Goal: Task Accomplishment & Management: Complete application form

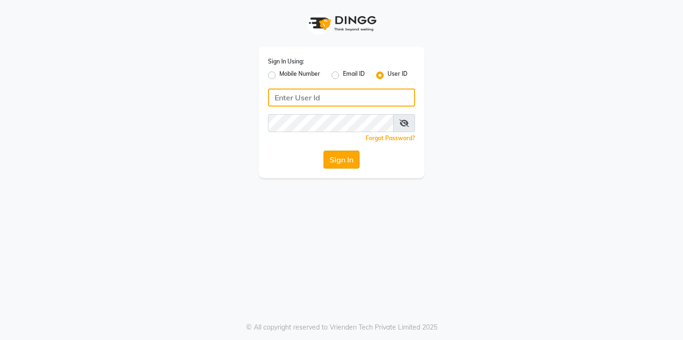
type input "firstthingsfirst"
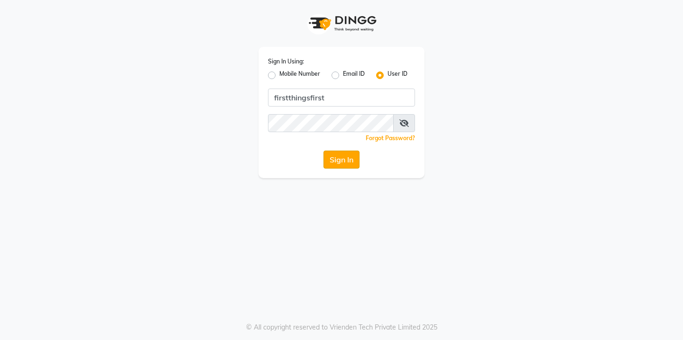
click at [339, 168] on button "Sign In" at bounding box center [341, 160] width 36 height 18
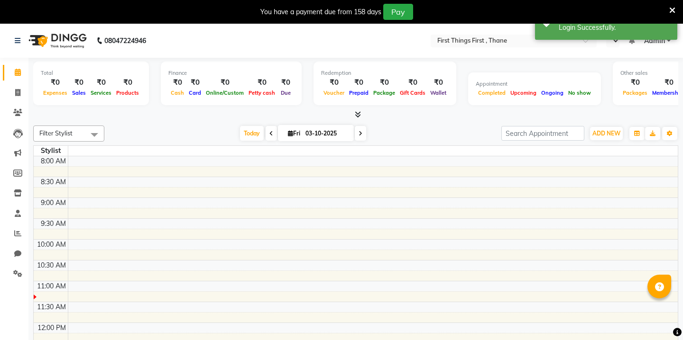
select select "en"
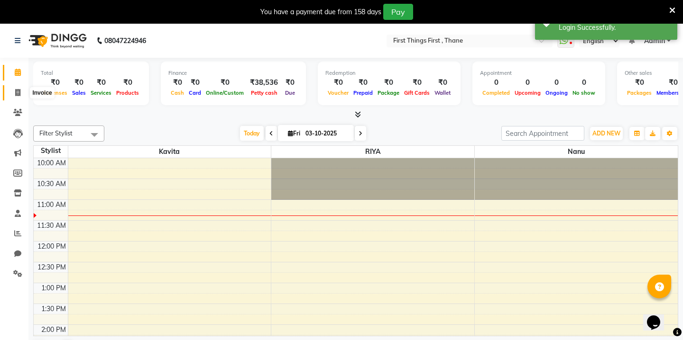
click at [17, 92] on icon at bounding box center [17, 92] width 5 height 7
select select "7812"
select select "service"
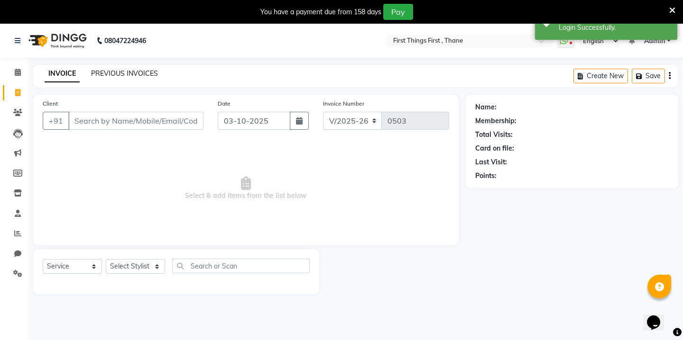
click at [132, 74] on link "PREVIOUS INVOICES" at bounding box center [124, 73] width 67 height 9
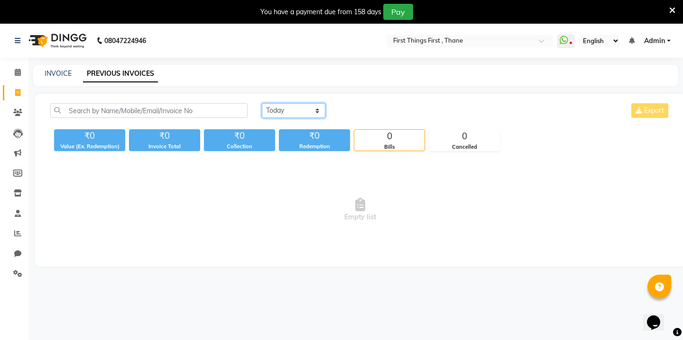
click at [316, 107] on select "[DATE] [DATE] Custom Range" at bounding box center [294, 110] width 64 height 15
select select "range"
click at [365, 108] on input "03-10-2025" at bounding box center [371, 110] width 66 height 13
select select "10"
select select "2025"
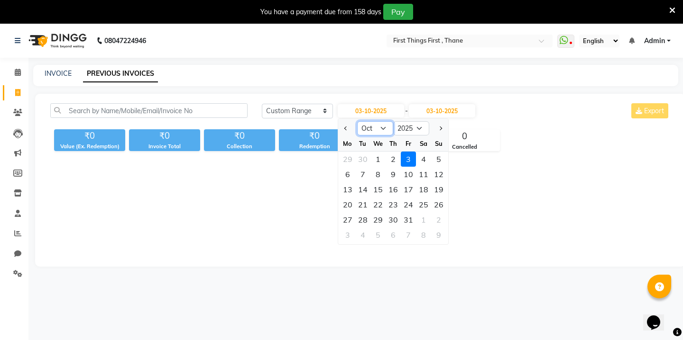
click at [371, 127] on select "Jan Feb Mar Apr May Jun [DATE] Aug Sep Oct Nov Dec" at bounding box center [375, 128] width 36 height 14
select select "9"
click at [393, 201] on div "25" at bounding box center [392, 204] width 15 height 15
type input "[DATE]"
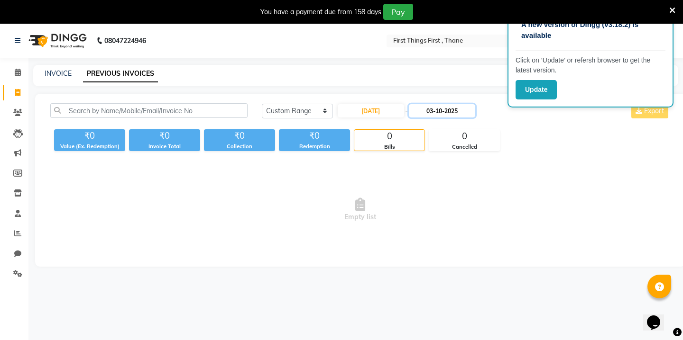
click at [424, 109] on input "03-10-2025" at bounding box center [442, 110] width 66 height 13
select select "10"
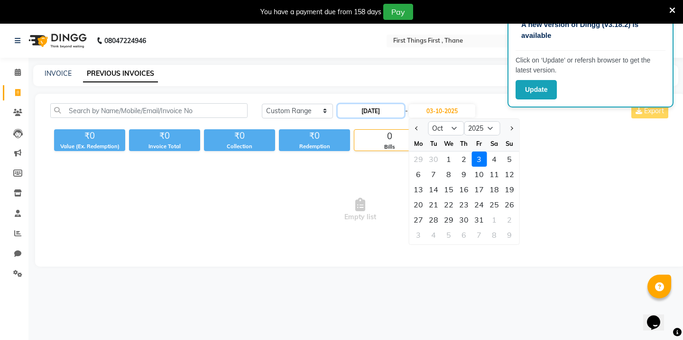
click at [390, 111] on input "[DATE]" at bounding box center [371, 110] width 66 height 13
select select "9"
select select "2025"
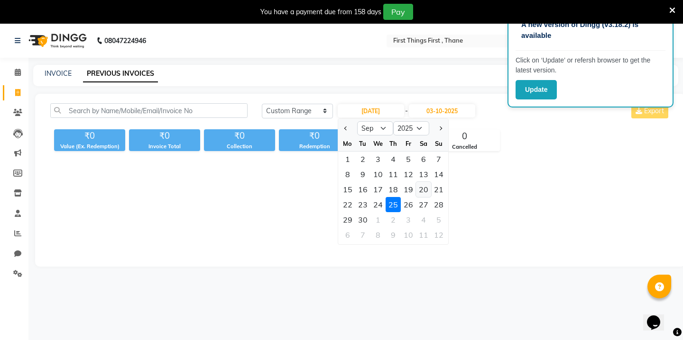
click at [420, 191] on div "20" at bounding box center [423, 189] width 15 height 15
type input "20-09-2025"
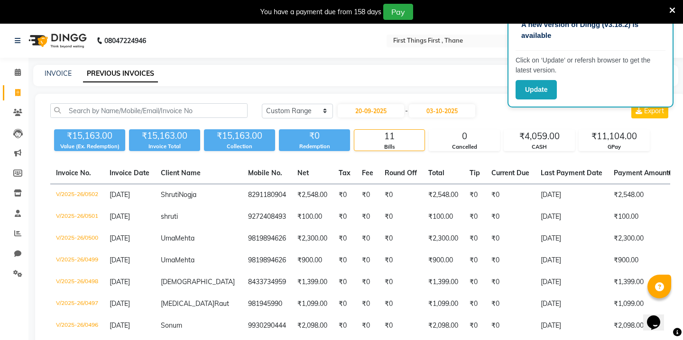
click at [390, 118] on div "[DATE] - [DATE]" at bounding box center [406, 110] width 139 height 15
click at [378, 111] on input "20-09-2025" at bounding box center [371, 110] width 66 height 13
select select "9"
select select "2025"
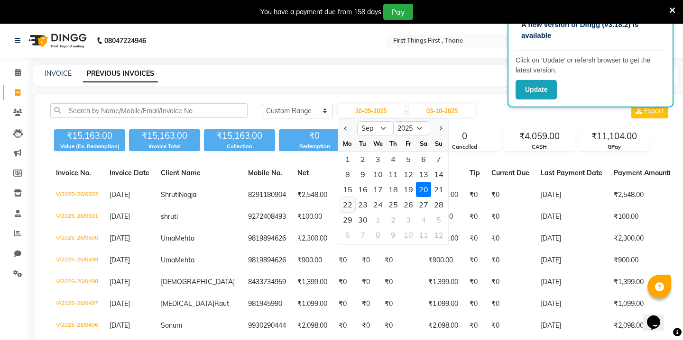
click at [352, 203] on div "22" at bounding box center [347, 204] width 15 height 15
type input "[DATE]"
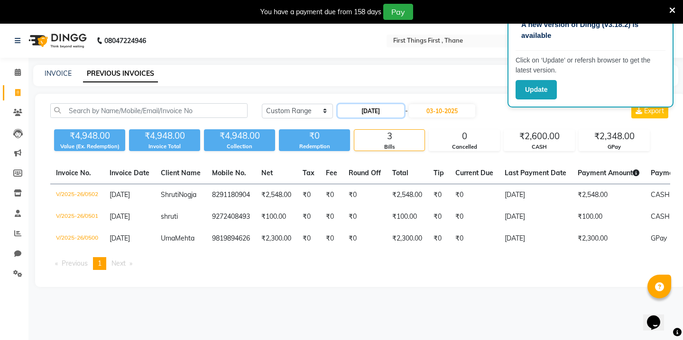
click at [369, 112] on input "[DATE]" at bounding box center [371, 110] width 66 height 13
select select "9"
select select "2025"
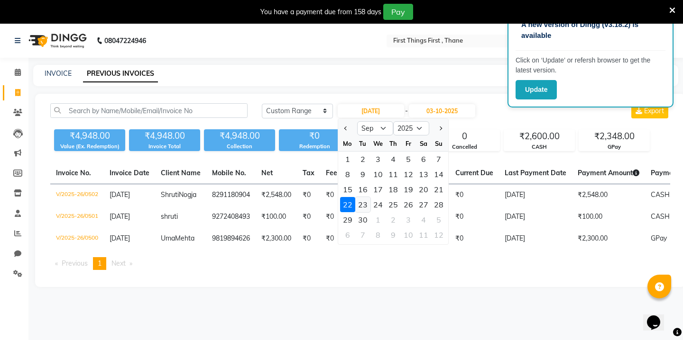
click at [365, 203] on div "23" at bounding box center [362, 204] width 15 height 15
type input "[DATE]"
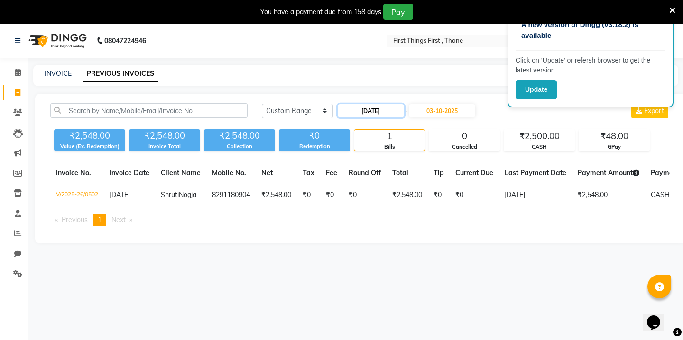
click at [392, 108] on input "[DATE]" at bounding box center [371, 110] width 66 height 13
select select "9"
select select "2025"
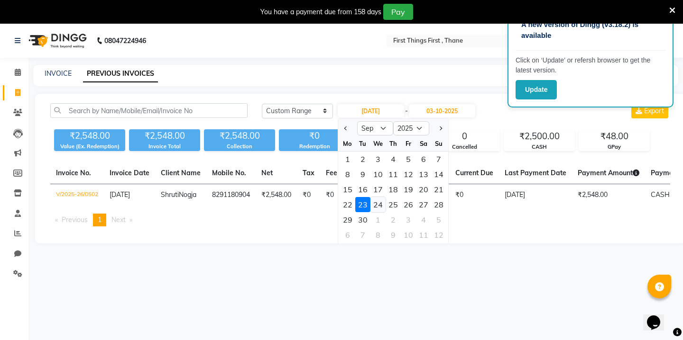
click at [378, 204] on div "24" at bounding box center [377, 204] width 15 height 15
type input "[DATE]"
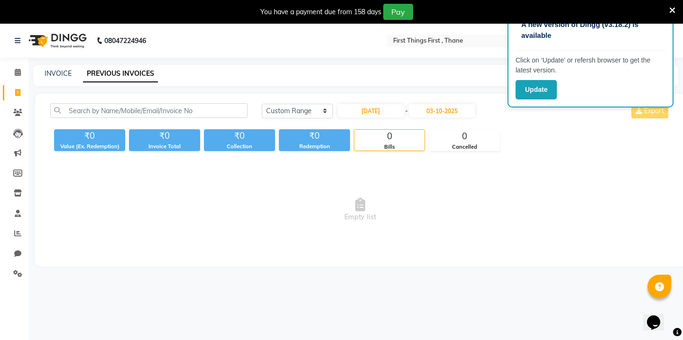
click at [670, 8] on icon at bounding box center [672, 10] width 6 height 9
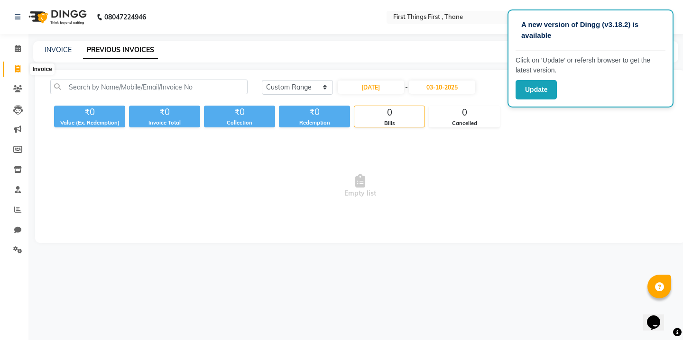
click at [19, 73] on span at bounding box center [17, 69] width 17 height 11
select select "service"
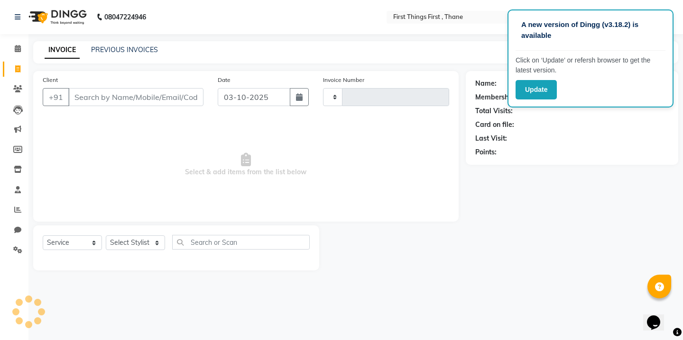
type input "0503"
select select "7812"
click at [299, 96] on icon "button" at bounding box center [299, 97] width 7 height 8
select select "10"
select select "2025"
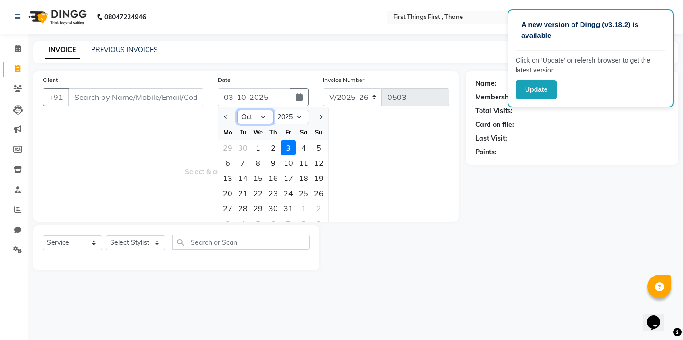
click at [259, 119] on select "Jan Feb Mar Apr May Jun [DATE] Aug Sep Oct Nov Dec" at bounding box center [255, 117] width 36 height 14
select select "9"
click at [229, 207] on div "29" at bounding box center [227, 208] width 15 height 15
type input "29-09-2025"
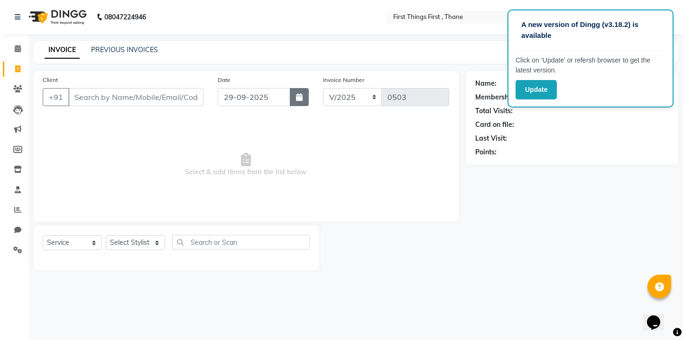
click at [306, 101] on button "button" at bounding box center [299, 97] width 19 height 18
select select "9"
select select "2025"
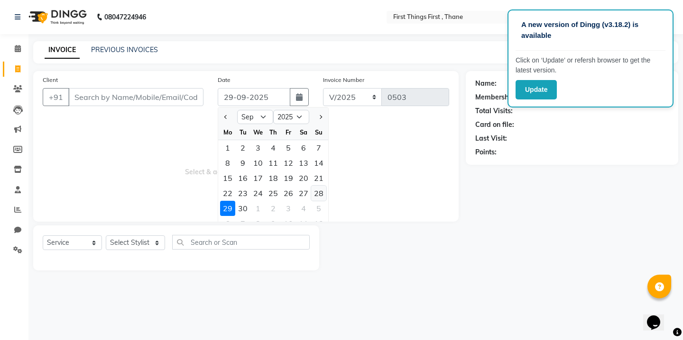
click at [314, 194] on div "28" at bounding box center [318, 193] width 15 height 15
type input "28-09-2025"
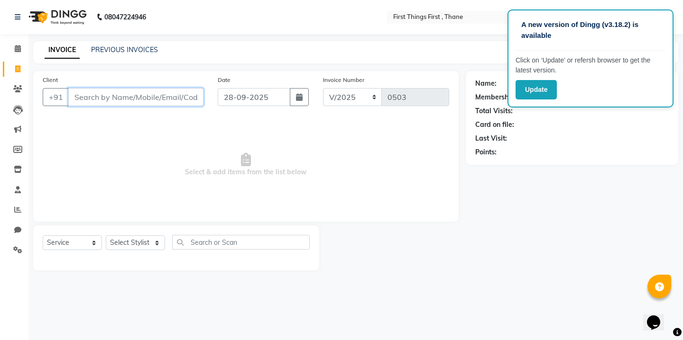
click at [147, 99] on input "Client" at bounding box center [135, 97] width 135 height 18
type input "7045615150"
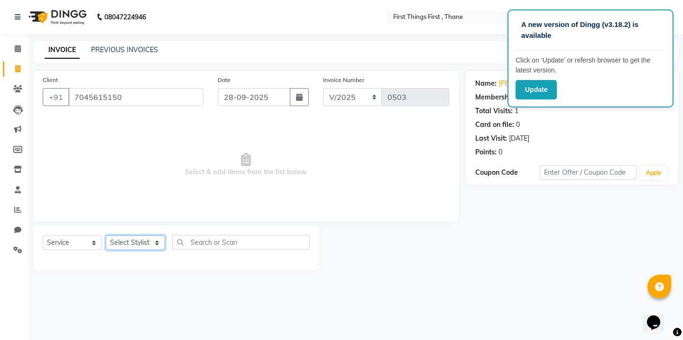
click at [147, 247] on select "Select Stylist Kavita [PERSON_NAME] Sumit Tanu" at bounding box center [135, 243] width 59 height 15
select select "86180"
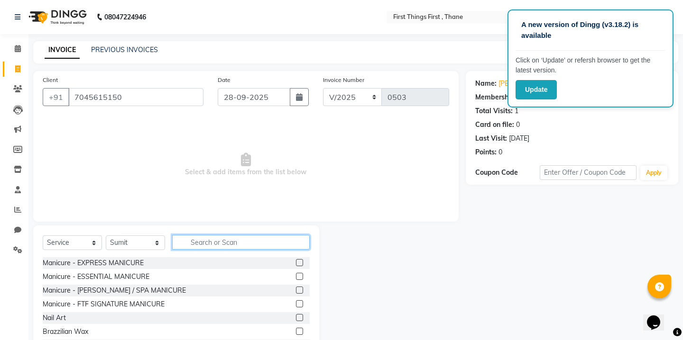
click at [195, 246] on input "text" at bounding box center [240, 242] width 137 height 15
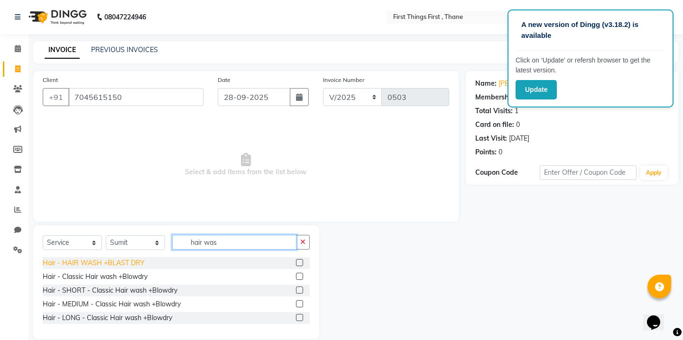
type input "hair was"
click at [103, 260] on div "Hair - HAIR WASH +BLAST DRY" at bounding box center [94, 263] width 102 height 10
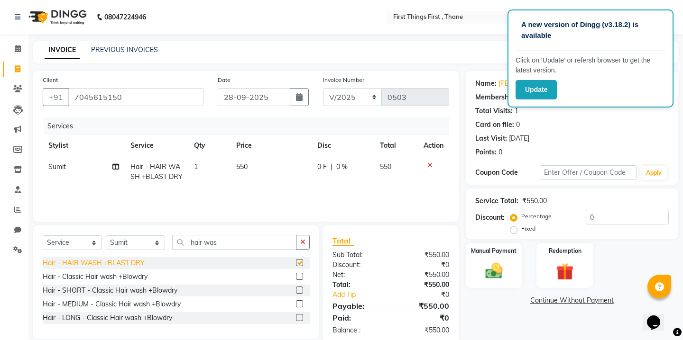
checkbox input "false"
click at [234, 166] on td "550" at bounding box center [270, 171] width 81 height 31
select select "86180"
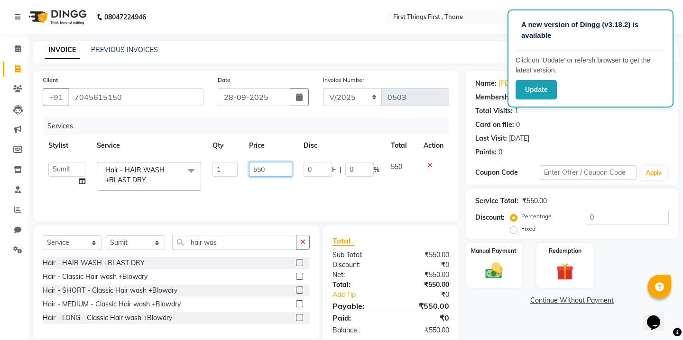
click at [256, 166] on input "550" at bounding box center [270, 169] width 43 height 15
type input "750"
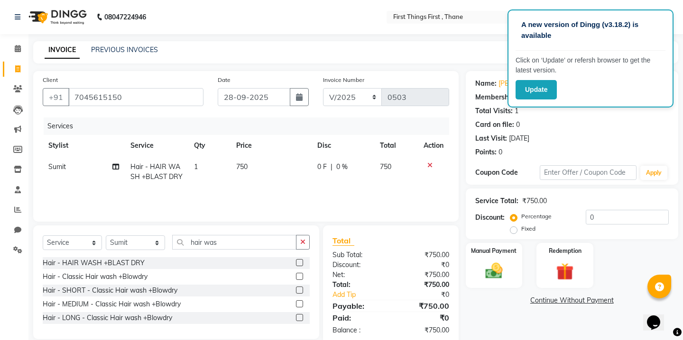
click at [348, 170] on div "0 F | 0 %" at bounding box center [342, 167] width 51 height 10
select select "86180"
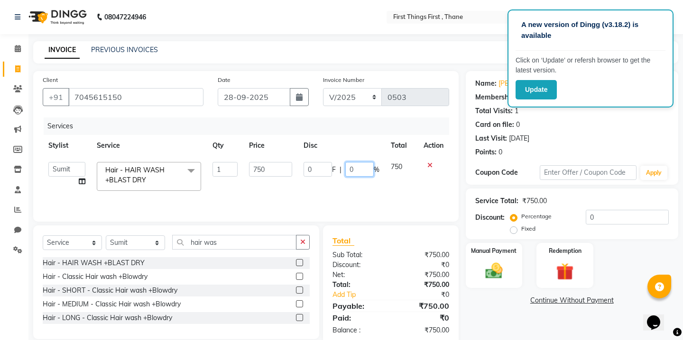
click at [355, 168] on input "0" at bounding box center [359, 169] width 28 height 15
type input "50"
click at [386, 201] on div "Services Stylist Service Qty Price Disc Total Action Kavita [PERSON_NAME] Sumit…" at bounding box center [246, 165] width 406 height 95
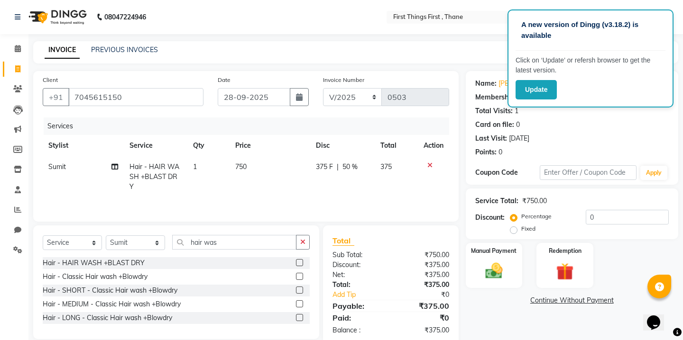
click at [245, 169] on span "750" at bounding box center [240, 167] width 11 height 9
select select "86180"
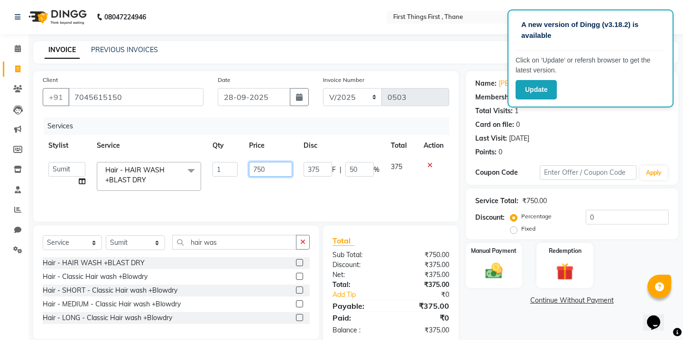
click at [256, 169] on input "750" at bounding box center [270, 169] width 43 height 15
type input "2"
type input "330"
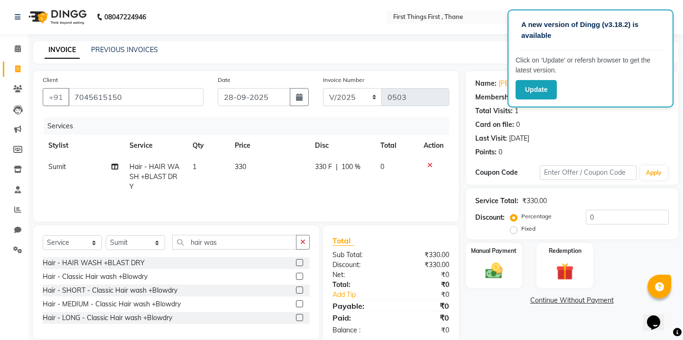
click at [359, 169] on span "100 %" at bounding box center [350, 167] width 19 height 10
select select "86180"
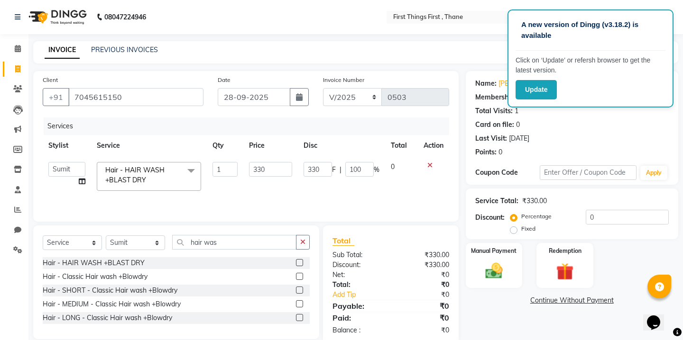
click at [359, 169] on input "100" at bounding box center [359, 169] width 28 height 15
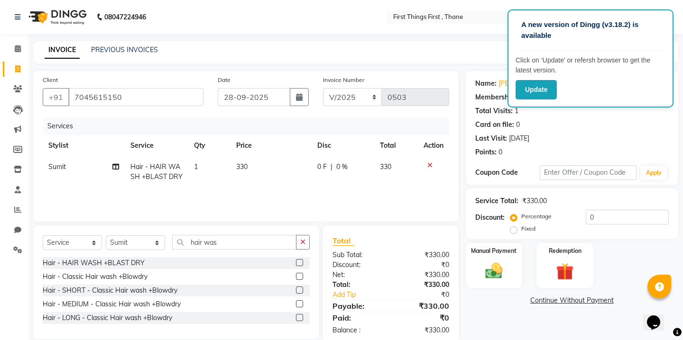
click at [312, 170] on td "0 F | 0 %" at bounding box center [342, 171] width 63 height 31
select select "86180"
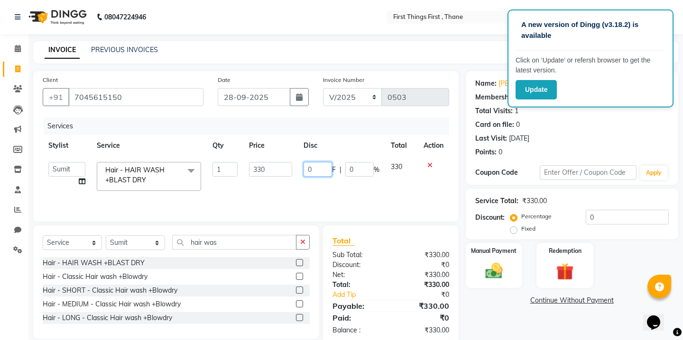
click at [312, 170] on input "0" at bounding box center [317, 169] width 28 height 15
click at [144, 243] on select "Select Stylist Kavita [PERSON_NAME] Sumit Tanu" at bounding box center [135, 243] width 59 height 15
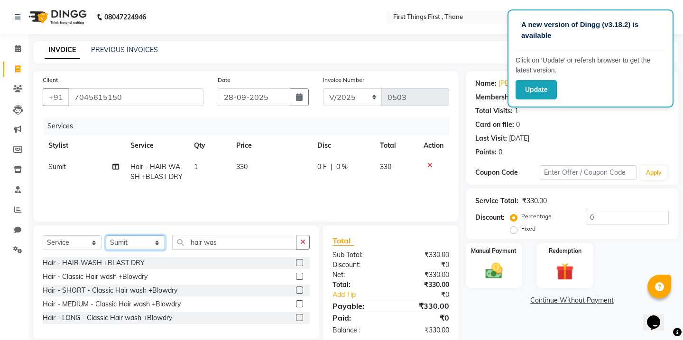
select select "70864"
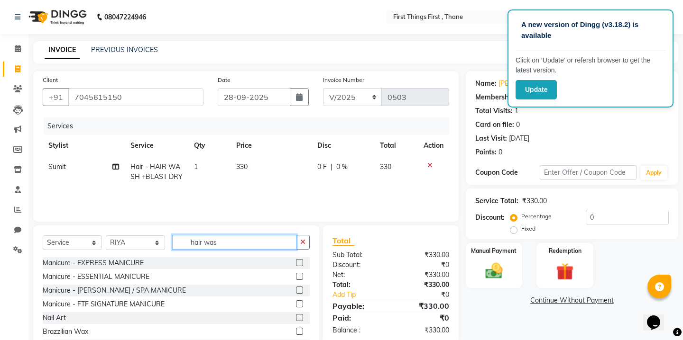
click at [192, 243] on input "hair was" at bounding box center [234, 242] width 124 height 15
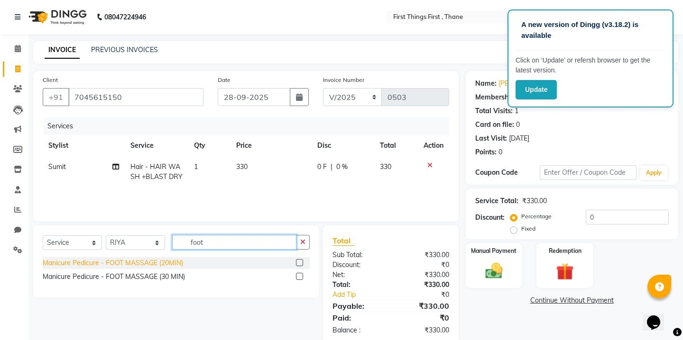
type input "foot"
click at [130, 262] on div "Manicure Pedicure - FOOT MASSAGE (20MIN)" at bounding box center [113, 263] width 140 height 10
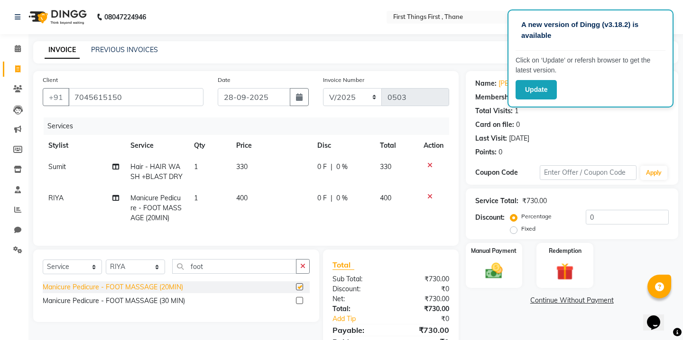
checkbox input "false"
click at [237, 203] on td "400" at bounding box center [270, 208] width 81 height 41
select select "70864"
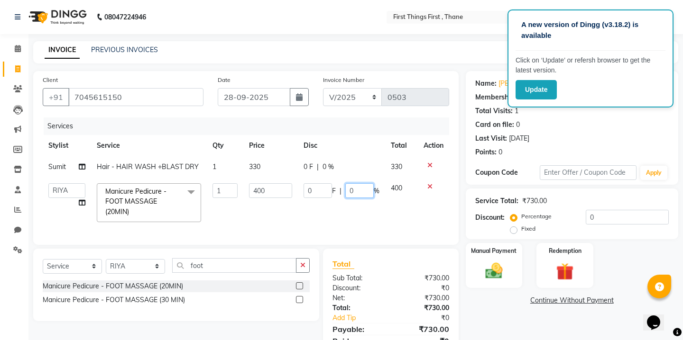
click at [354, 193] on input "0" at bounding box center [359, 190] width 28 height 15
type input "5"
type input "40"
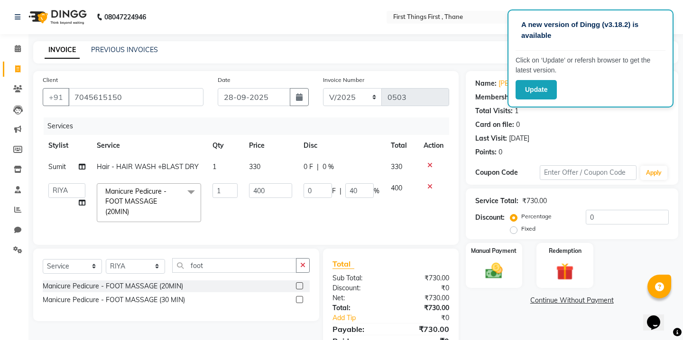
click at [327, 219] on td "0 F | 40 %" at bounding box center [341, 203] width 87 height 50
select select "70864"
click at [259, 166] on span "330" at bounding box center [254, 167] width 11 height 9
select select "86180"
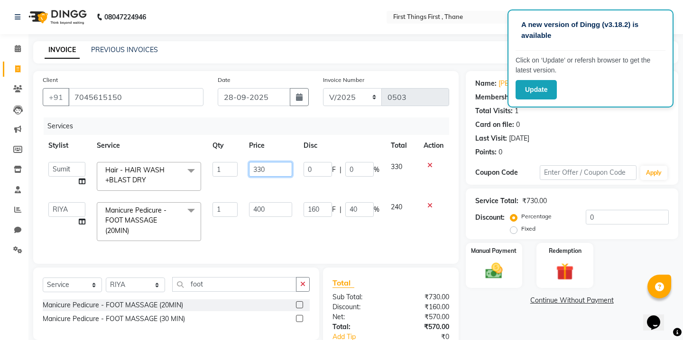
click at [274, 164] on input "330" at bounding box center [270, 169] width 43 height 15
type input "750"
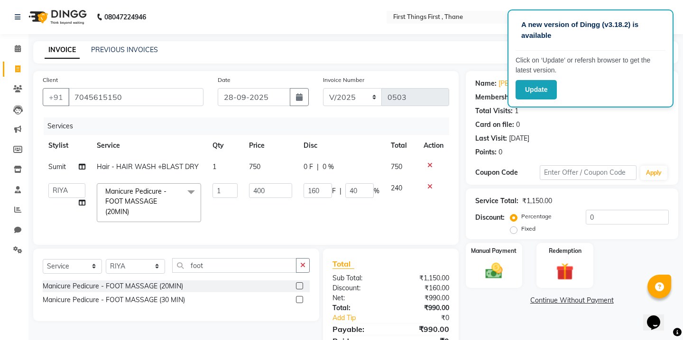
click at [352, 166] on div "0 F | 0 %" at bounding box center [341, 167] width 76 height 10
select select "86180"
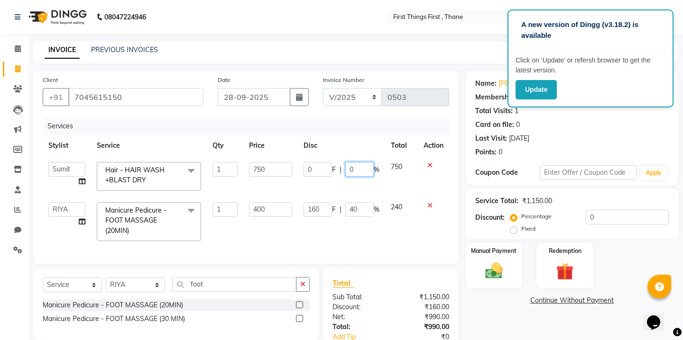
click at [352, 166] on input "0" at bounding box center [359, 169] width 28 height 15
type input "40"
click at [311, 248] on div "Client [PHONE_NUMBER] Date [DATE] Invoice Number V/2025 V/[PHONE_NUMBER] Servic…" at bounding box center [246, 229] width 440 height 316
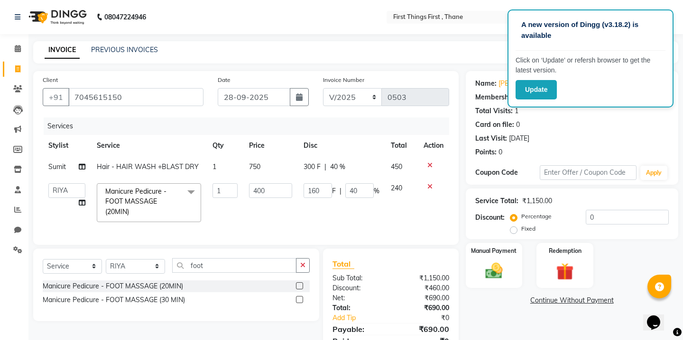
click at [257, 163] on span "750" at bounding box center [254, 167] width 11 height 9
select select "86180"
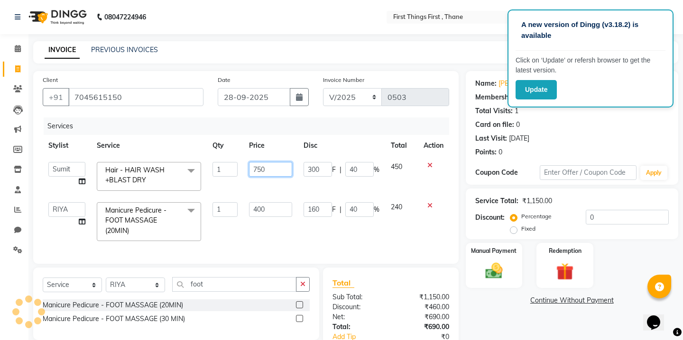
click at [268, 167] on input "750" at bounding box center [270, 169] width 43 height 15
type input "330"
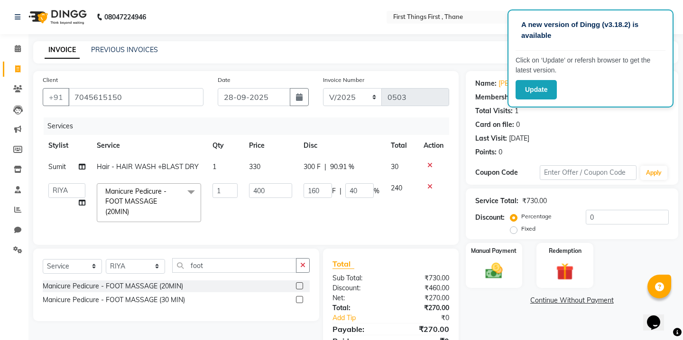
click at [356, 169] on div "300 F | 90.91 %" at bounding box center [341, 167] width 76 height 10
select select "86180"
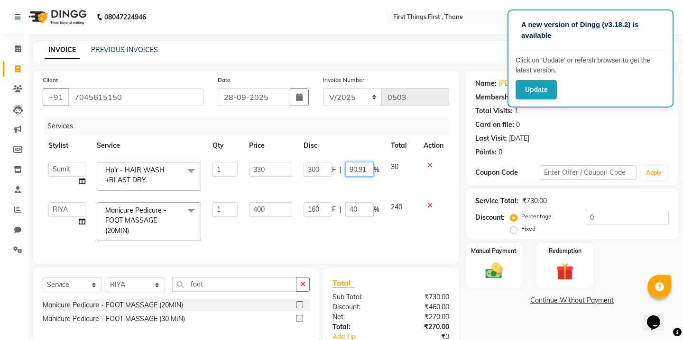
click at [356, 169] on input "90.91" at bounding box center [359, 169] width 28 height 15
click at [197, 287] on div "Select Service Product Membership Package Voucher Prepaid Gift Card Select Styl…" at bounding box center [176, 304] width 286 height 73
click at [197, 300] on div "Manicure Pedicure - FOOT MASSAGE (20MIN)" at bounding box center [176, 306] width 267 height 12
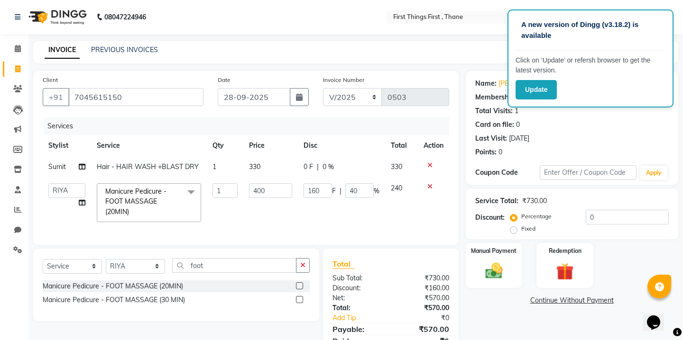
click at [197, 287] on div "Manicure Pedicure - FOOT MASSAGE (20MIN)" at bounding box center [176, 287] width 267 height 12
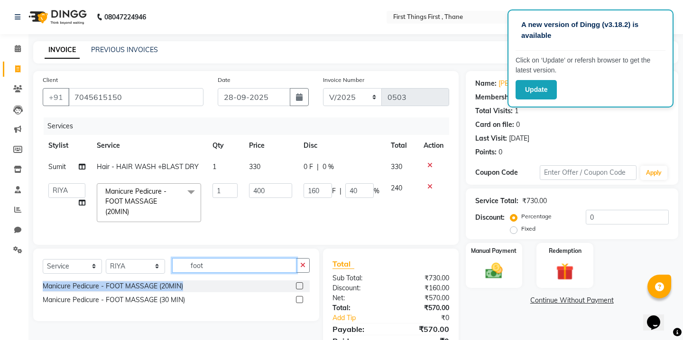
click at [196, 267] on input "foot" at bounding box center [234, 265] width 124 height 15
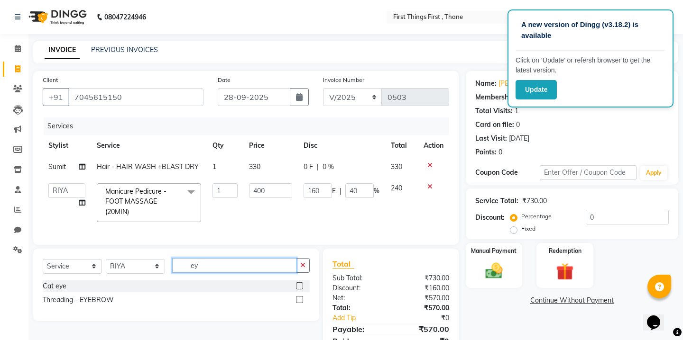
type input "e"
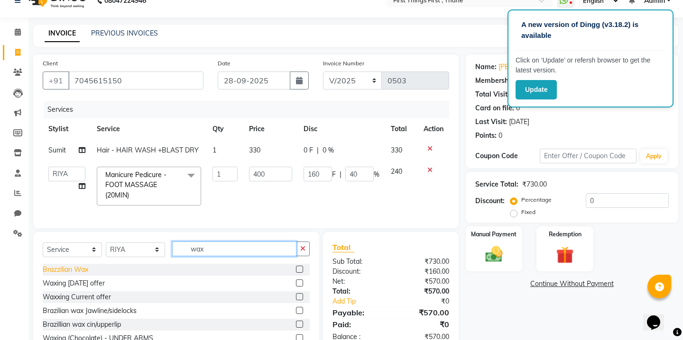
type input "wax"
click at [83, 269] on div "Brazzilian Wax" at bounding box center [66, 270] width 46 height 10
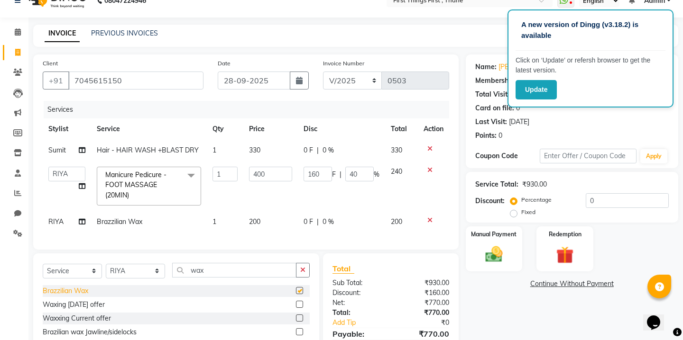
checkbox input "false"
click at [248, 231] on td "200" at bounding box center [270, 221] width 55 height 21
select select "70864"
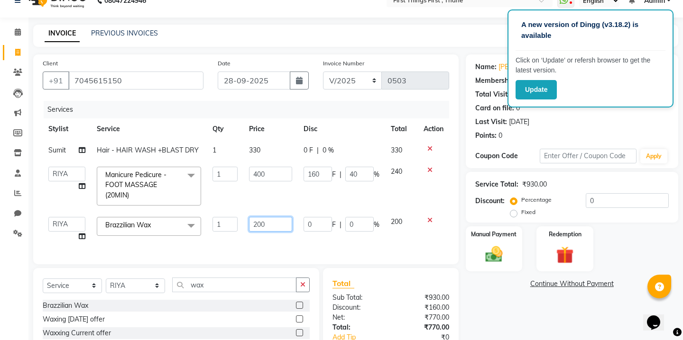
click at [267, 226] on input "200" at bounding box center [270, 224] width 43 height 15
type input "240"
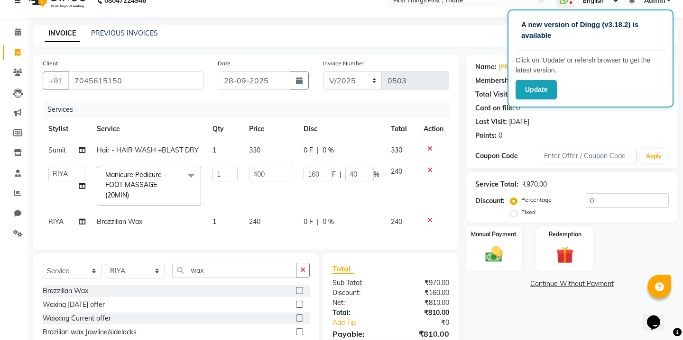
click at [365, 225] on div "0 F | 0 %" at bounding box center [341, 222] width 76 height 10
select select "70864"
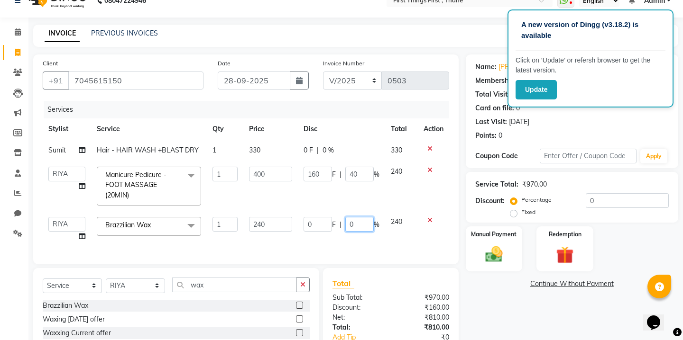
click at [365, 225] on input "0" at bounding box center [359, 224] width 28 height 15
type input "40"
click at [323, 239] on div "Services Stylist Service Qty Price Disc Total Action Sumit Hair - HAIR WASH +BL…" at bounding box center [246, 178] width 406 height 154
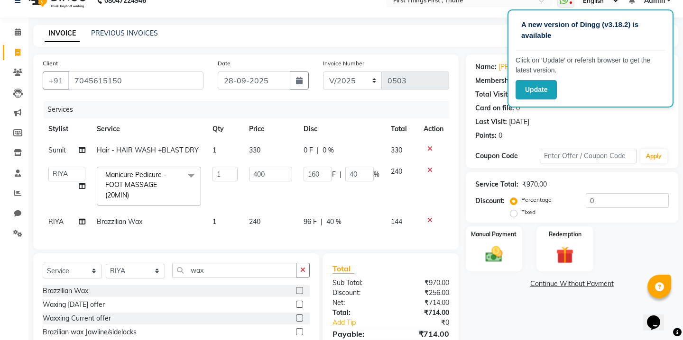
click at [255, 221] on span "240" at bounding box center [254, 222] width 11 height 9
select select "70864"
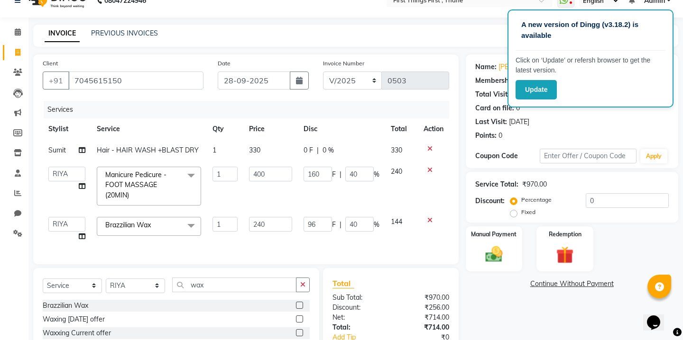
click at [255, 221] on input "240" at bounding box center [270, 224] width 43 height 15
type input "200"
click at [320, 250] on div "Client [PHONE_NUMBER] Date [DATE] Invoice Number V/2025 V/[PHONE_NUMBER] Servic…" at bounding box center [246, 232] width 440 height 354
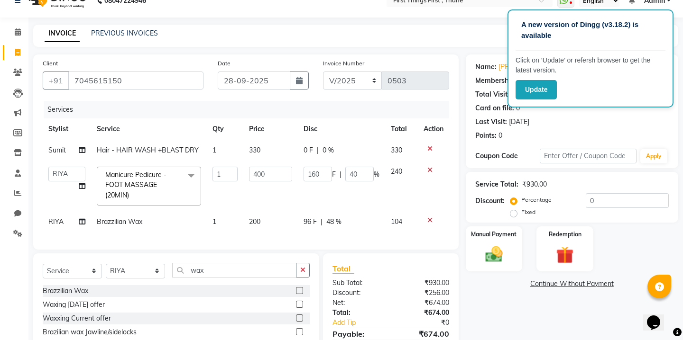
click at [428, 218] on icon at bounding box center [429, 220] width 5 height 7
